Goal: Transaction & Acquisition: Subscribe to service/newsletter

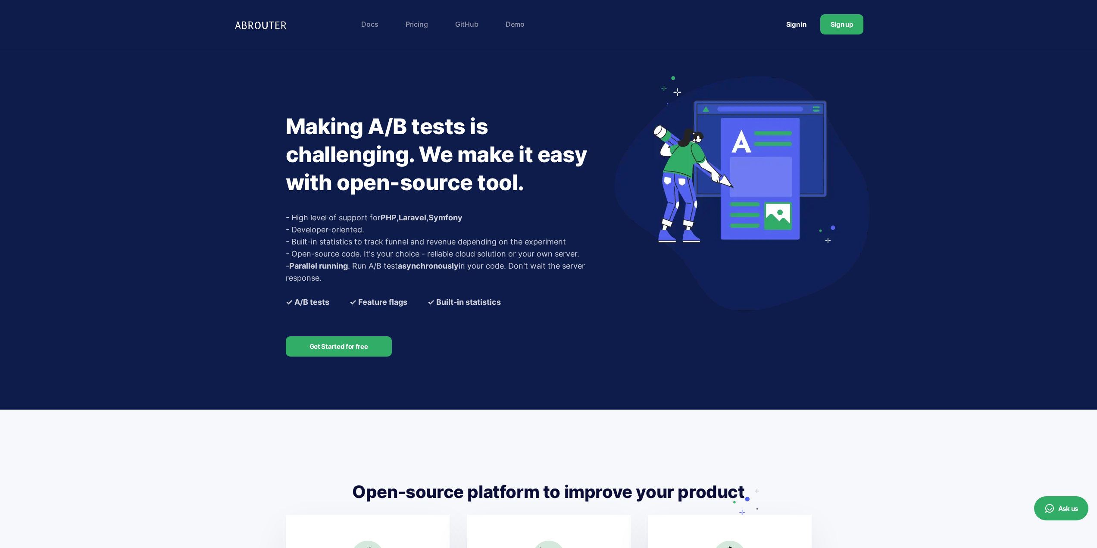
click at [509, 23] on link "Demo" at bounding box center [515, 24] width 28 height 17
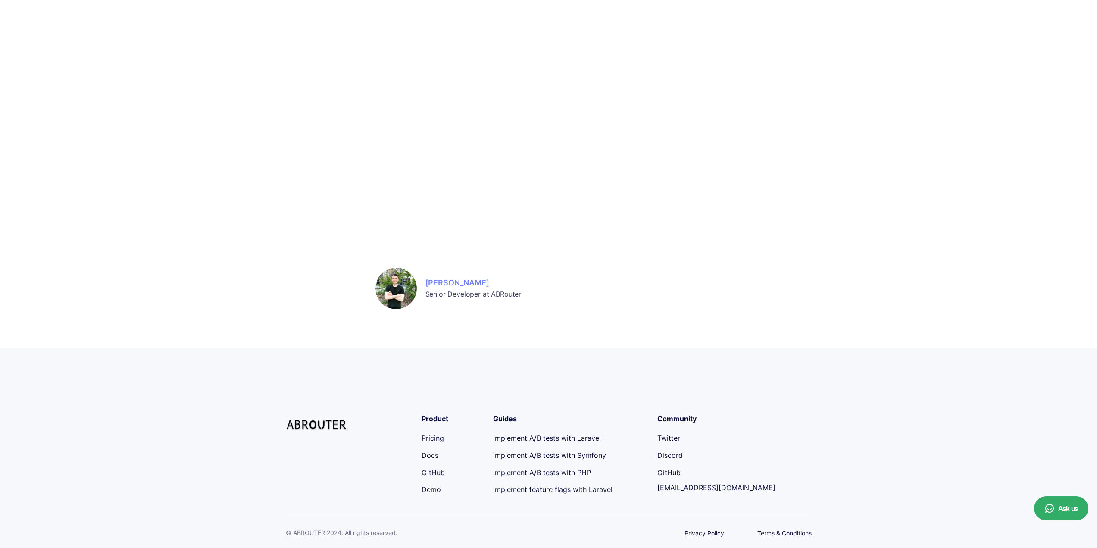
scroll to position [233, 0]
click at [443, 437] on link "Pricing" at bounding box center [433, 437] width 22 height 9
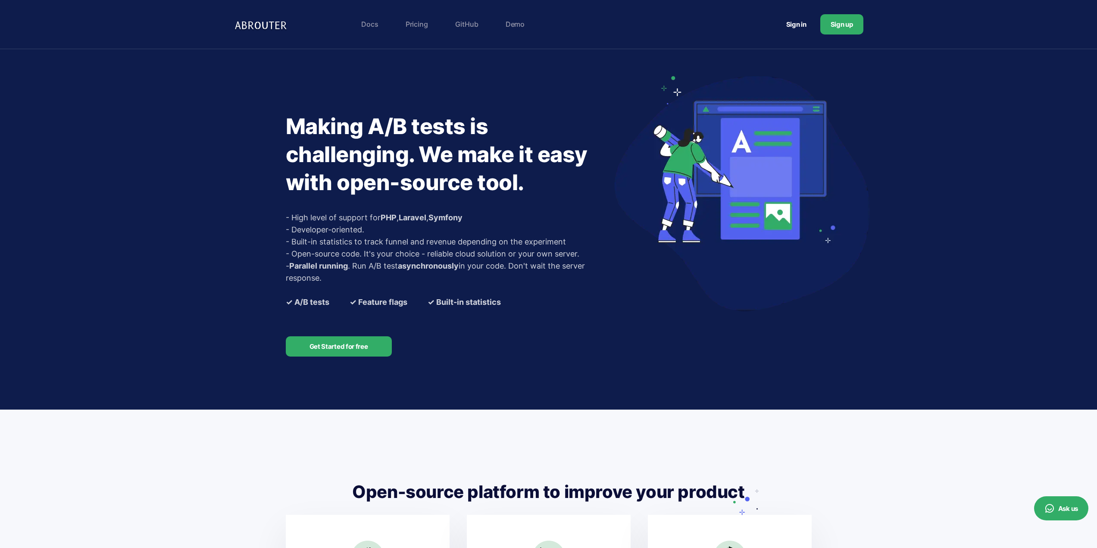
click at [828, 34] on link "Sign up" at bounding box center [841, 24] width 43 height 20
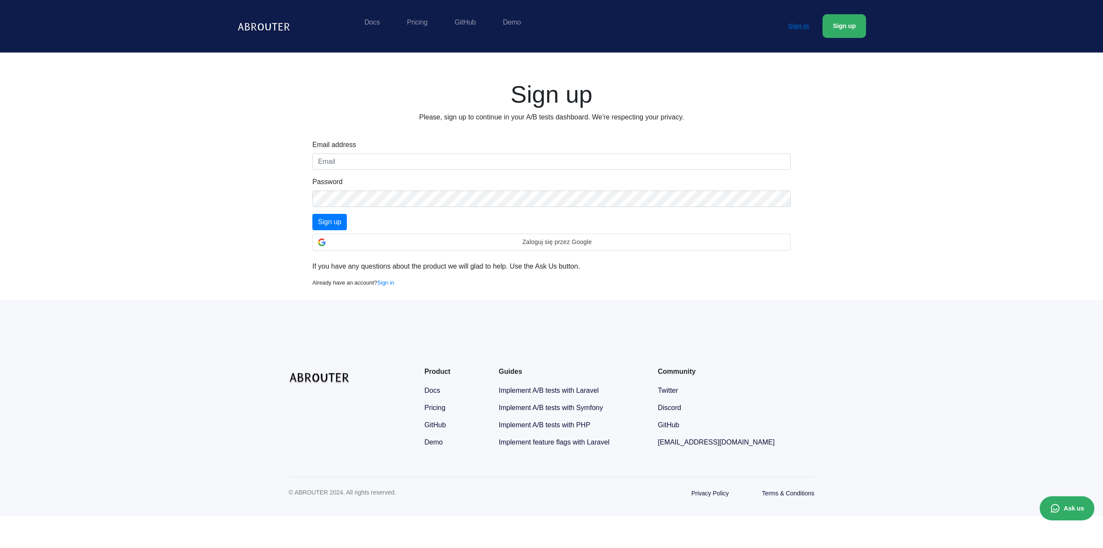
click at [800, 28] on link "Sign in" at bounding box center [798, 25] width 41 height 19
